Goal: Transaction & Acquisition: Purchase product/service

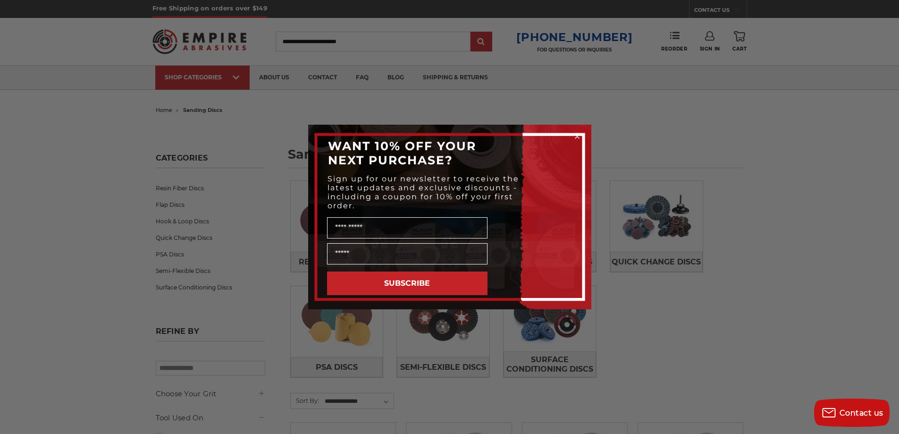
click at [841, 157] on div "Close dialog WANT 10% OFF YOUR NEXT PURCHASE? Sign up for our newsletter to rec…" at bounding box center [449, 217] width 899 height 434
drag, startPoint x: 74, startPoint y: 120, endPoint x: 465, endPoint y: 146, distance: 392.2
click at [465, 146] on span "WANT 10% OFF YOUR NEXT PURCHASE?" at bounding box center [402, 153] width 148 height 28
click at [580, 136] on circle "Close dialog" at bounding box center [577, 136] width 9 height 9
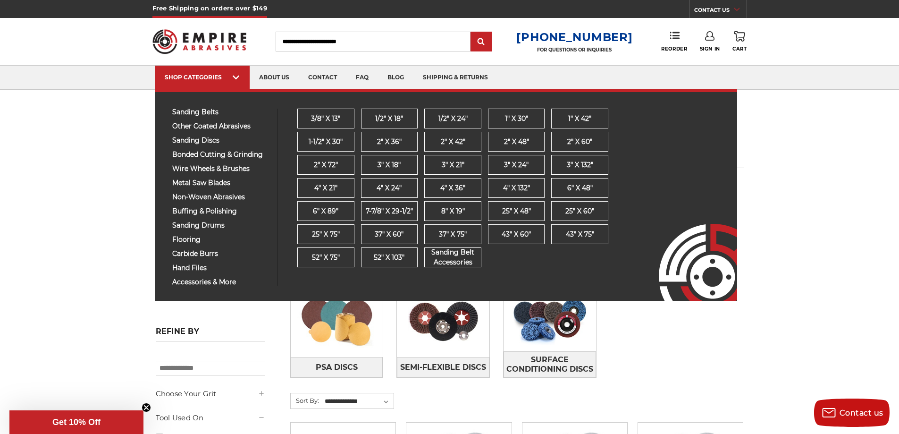
click at [193, 111] on span "sanding belts" at bounding box center [221, 112] width 98 height 7
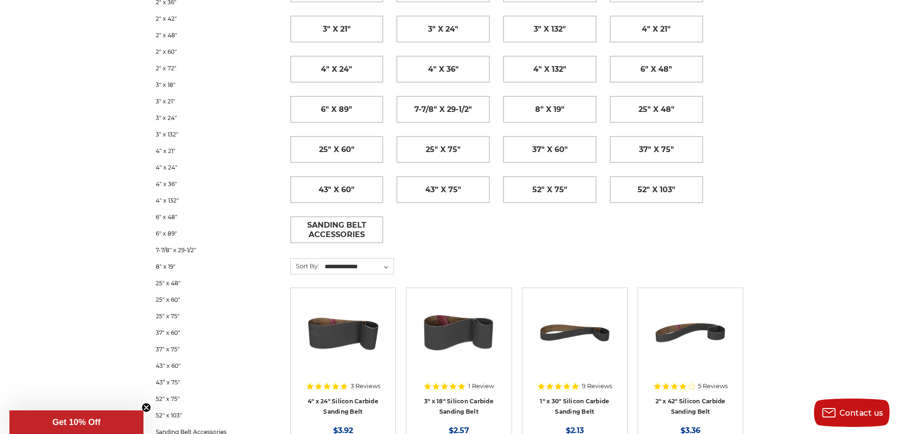
scroll to position [47, 0]
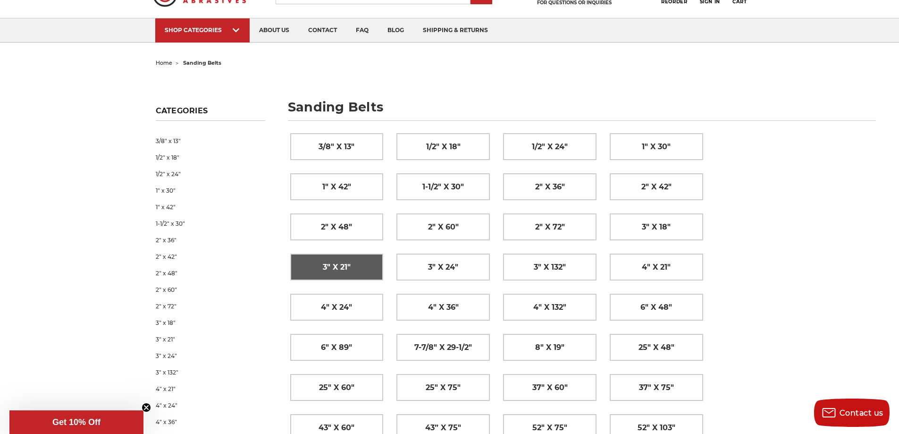
click at [346, 267] on span "3" x 21"" at bounding box center [337, 267] width 28 height 16
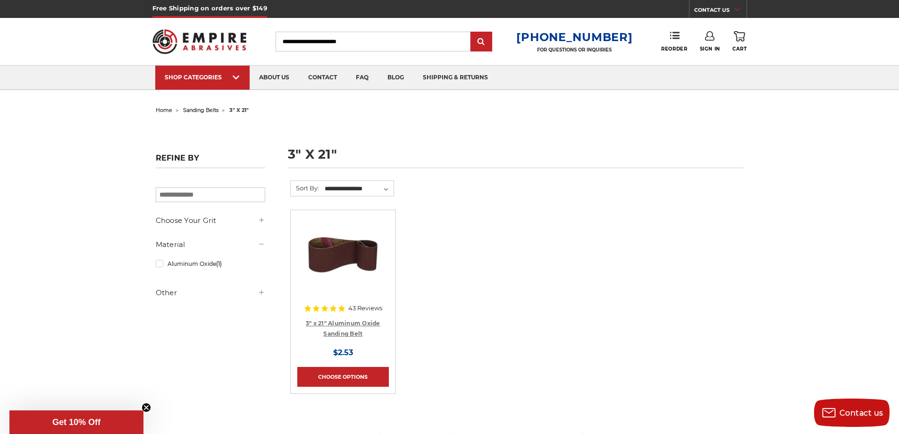
click at [356, 322] on link "3" x 21" Aluminum Oxide Sanding Belt" at bounding box center [343, 329] width 75 height 18
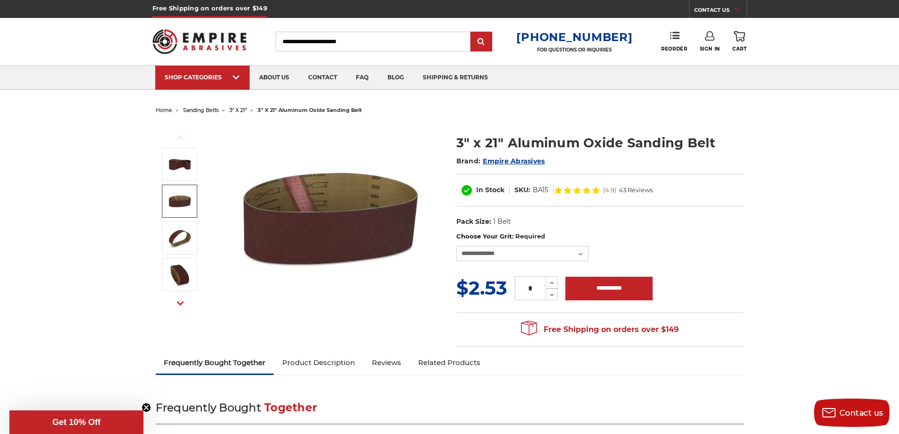
click at [181, 199] on img at bounding box center [180, 201] width 24 height 24
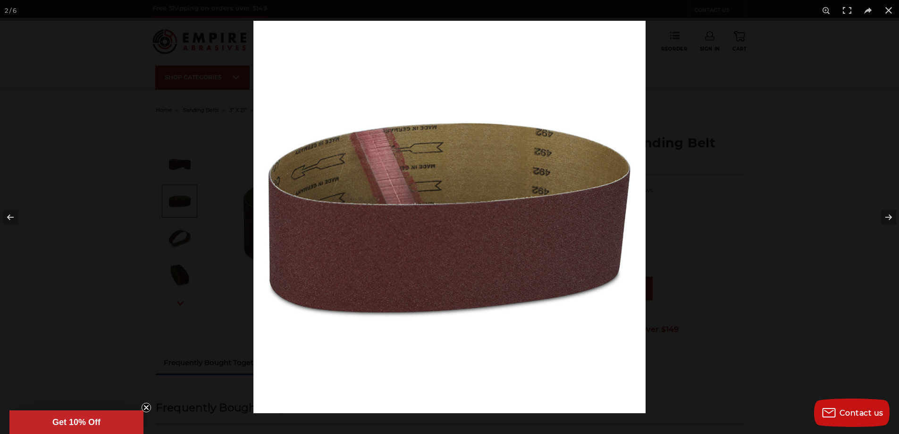
click at [347, 180] on img at bounding box center [450, 217] width 392 height 392
click at [54, 213] on div at bounding box center [449, 217] width 899 height 434
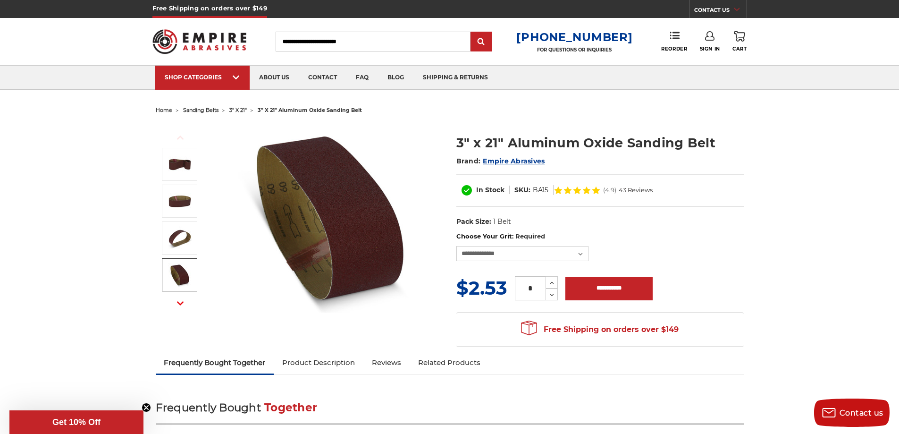
click at [181, 272] on img at bounding box center [180, 275] width 24 height 24
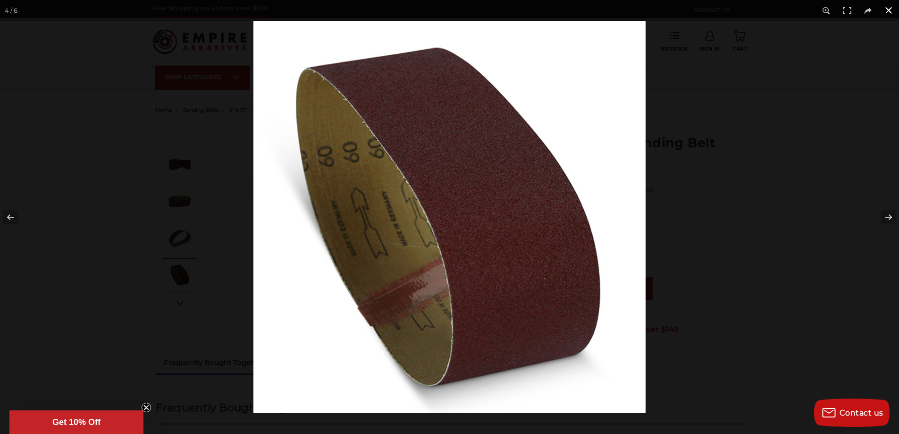
click at [794, 250] on div at bounding box center [703, 238] width 899 height 434
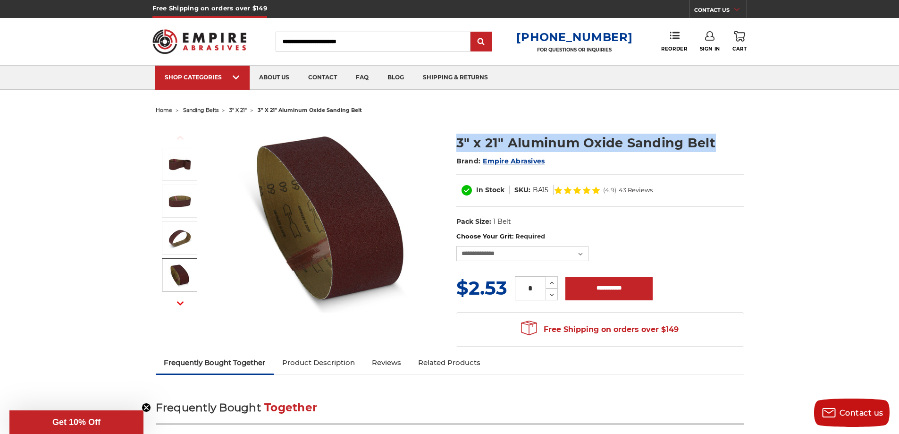
drag, startPoint x: 756, startPoint y: 142, endPoint x: 443, endPoint y: 152, distance: 313.1
